Goal: Task Accomplishment & Management: Manage account settings

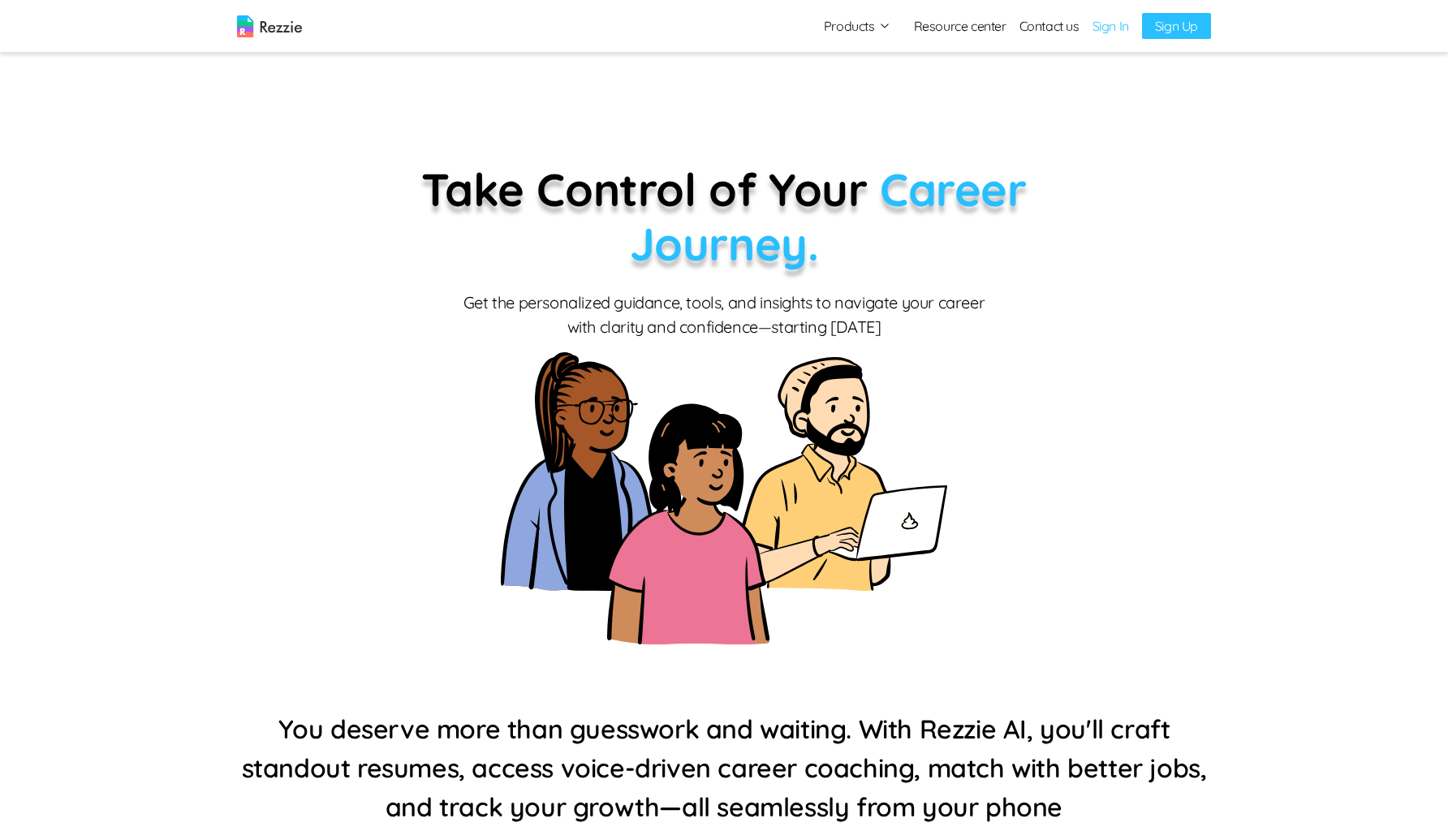
click at [1116, 22] on link "Sign In" at bounding box center [1110, 25] width 36 height 19
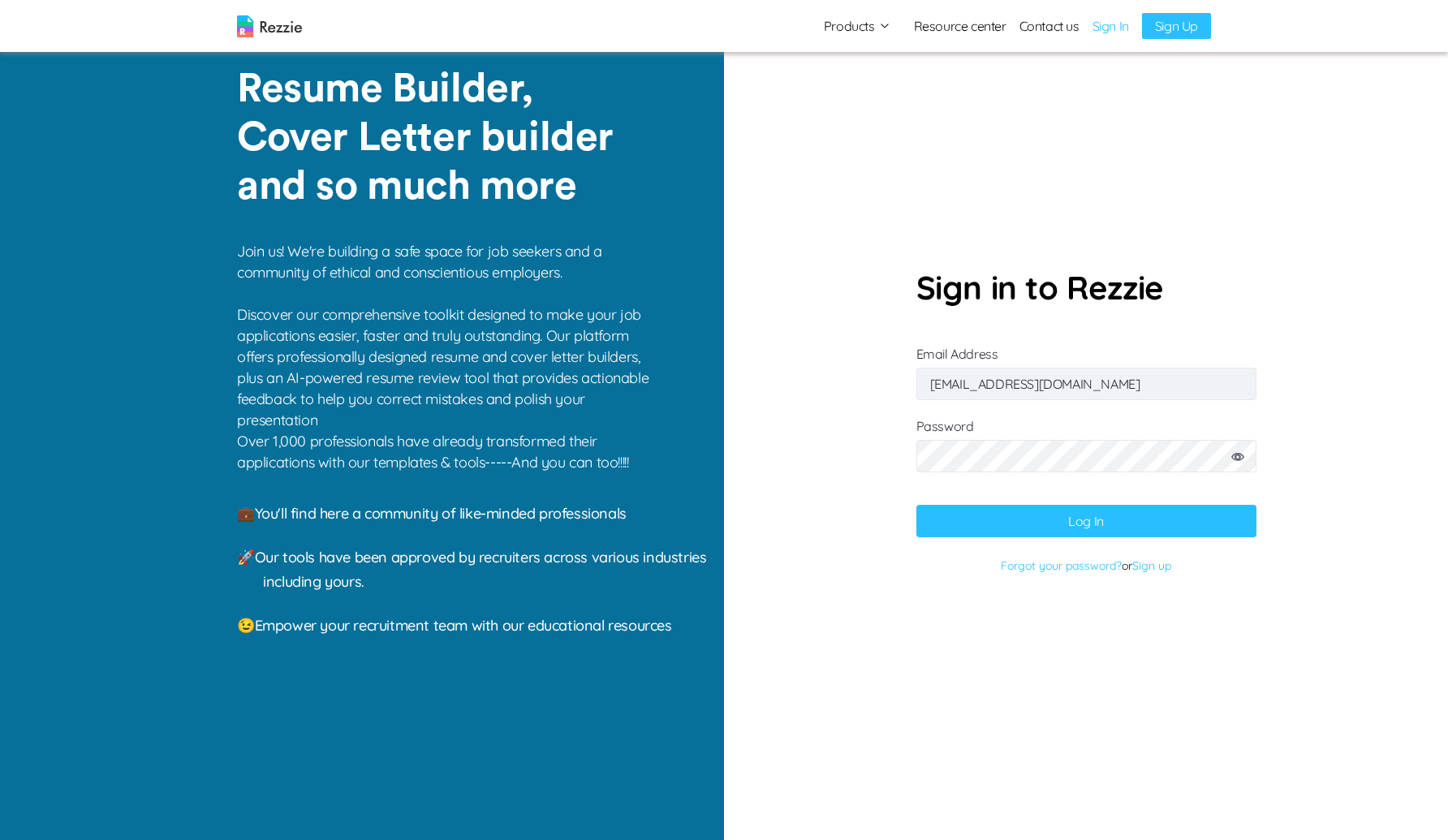
click at [1009, 368] on input "[EMAIL_ADDRESS][DOMAIN_NAME]" at bounding box center [1086, 383] width 340 height 32
paste input "cokkikukna@gufum"
type input "[EMAIL_ADDRESS][DOMAIN_NAME]"
click at [1138, 438] on div at bounding box center [1086, 462] width 340 height 53
click at [1240, 502] on form "Sign in to Rezzie Email Address [EMAIL_ADDRESS][DOMAIN_NAME] Password Log In Fo…" at bounding box center [1086, 420] width 340 height 315
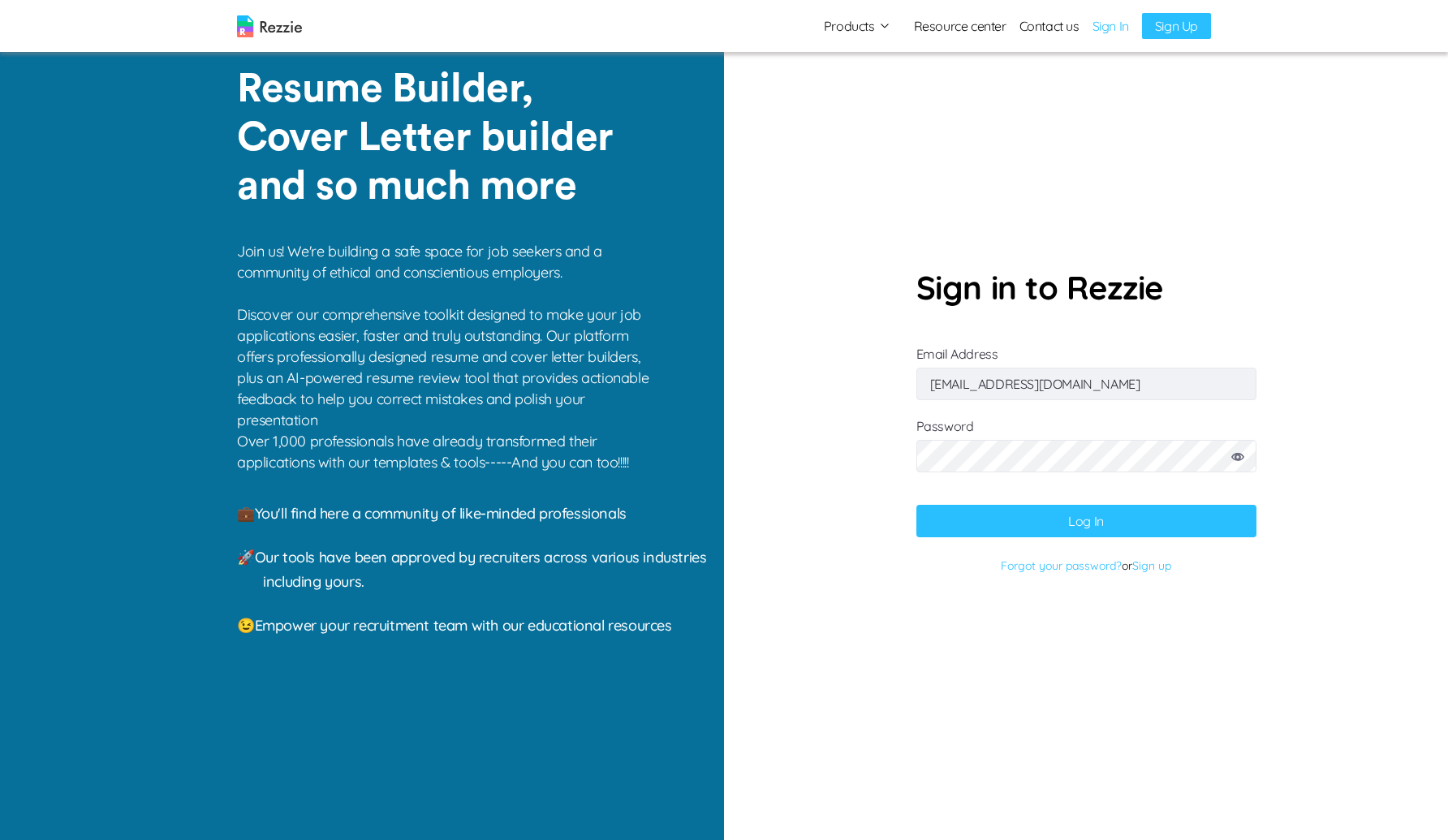
click at [1150, 527] on button "Log In" at bounding box center [1086, 521] width 340 height 32
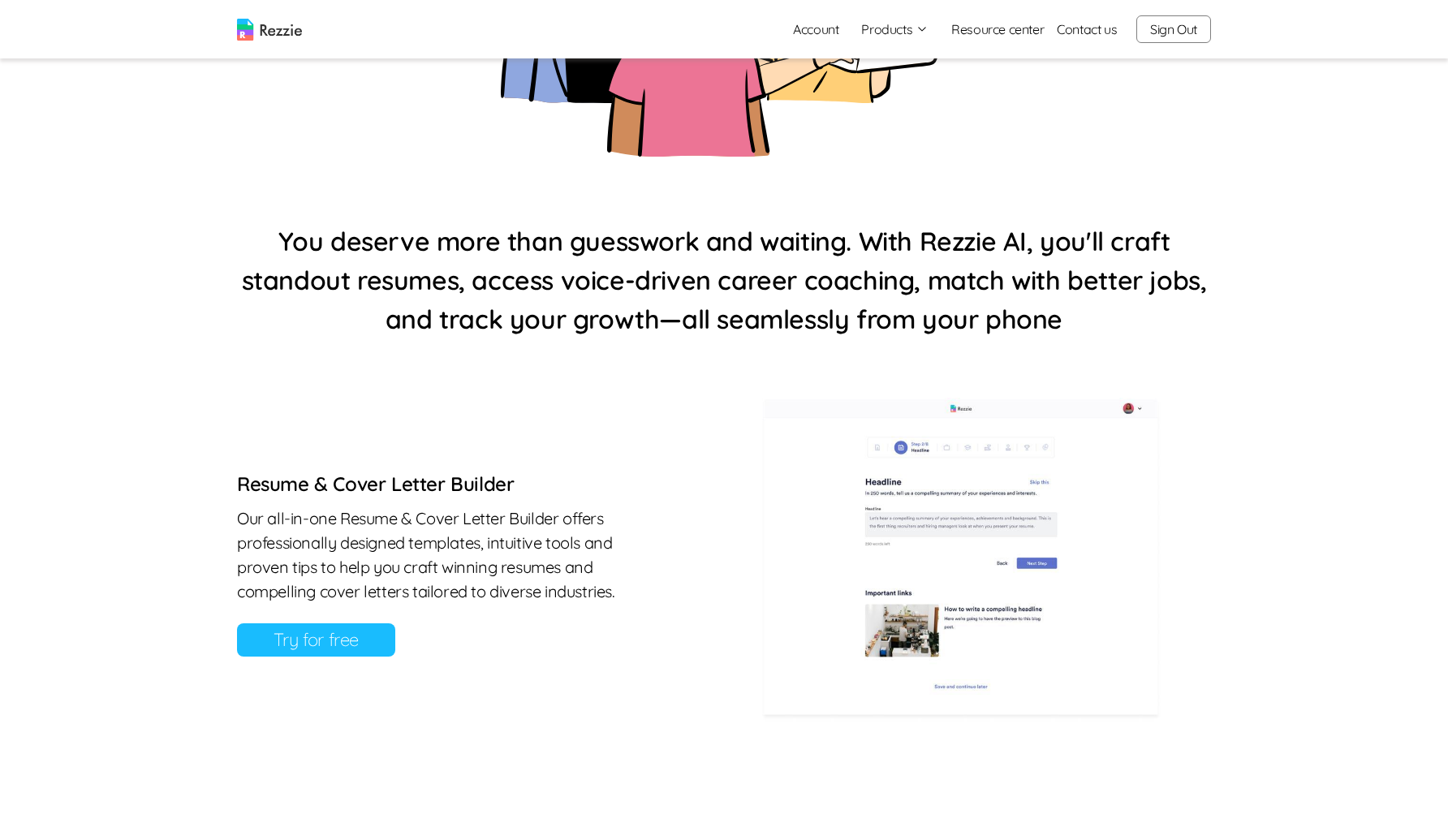
scroll to position [485, 0]
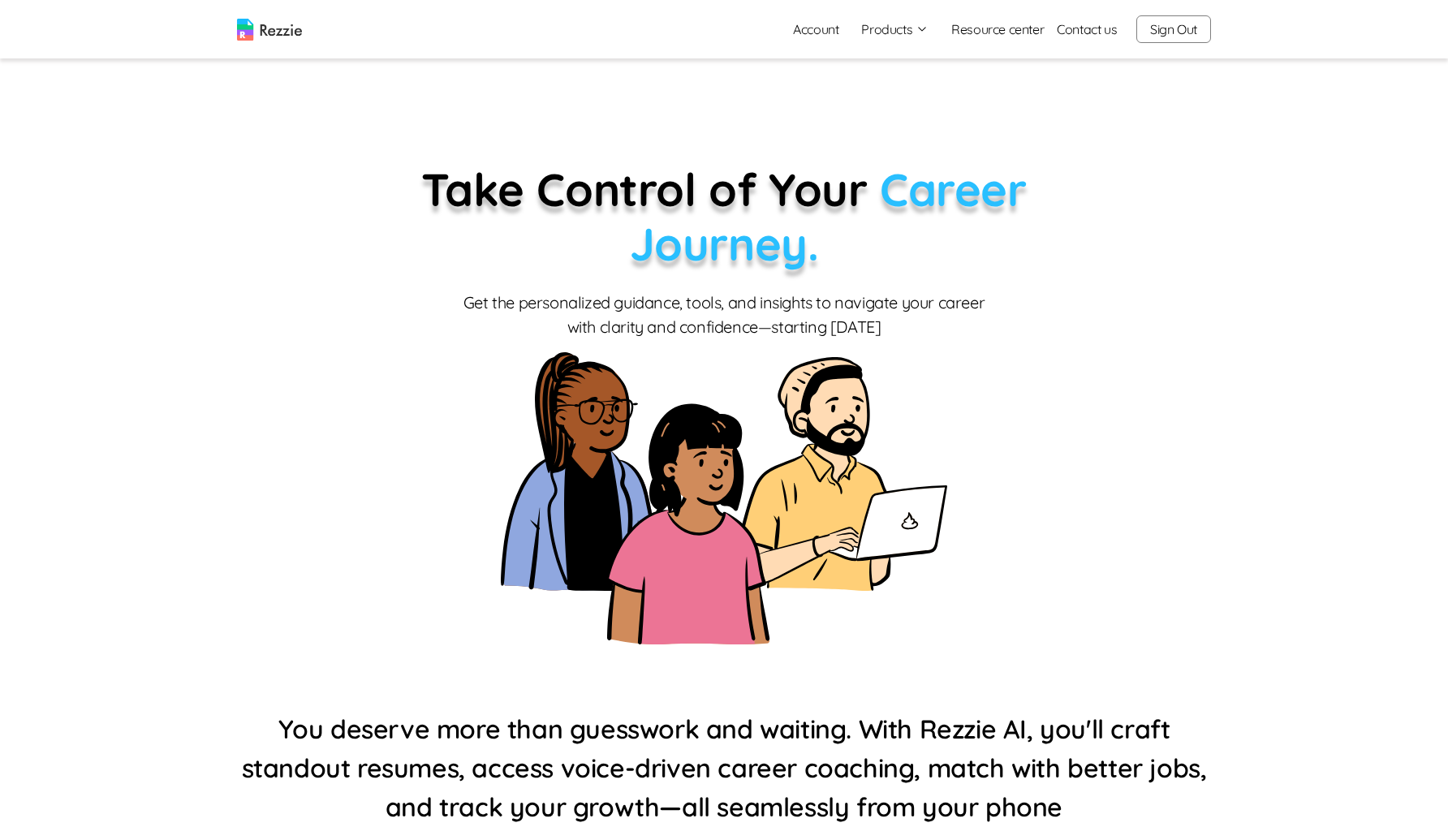
scroll to position [1, 0]
